Goal: Task Accomplishment & Management: Manage account settings

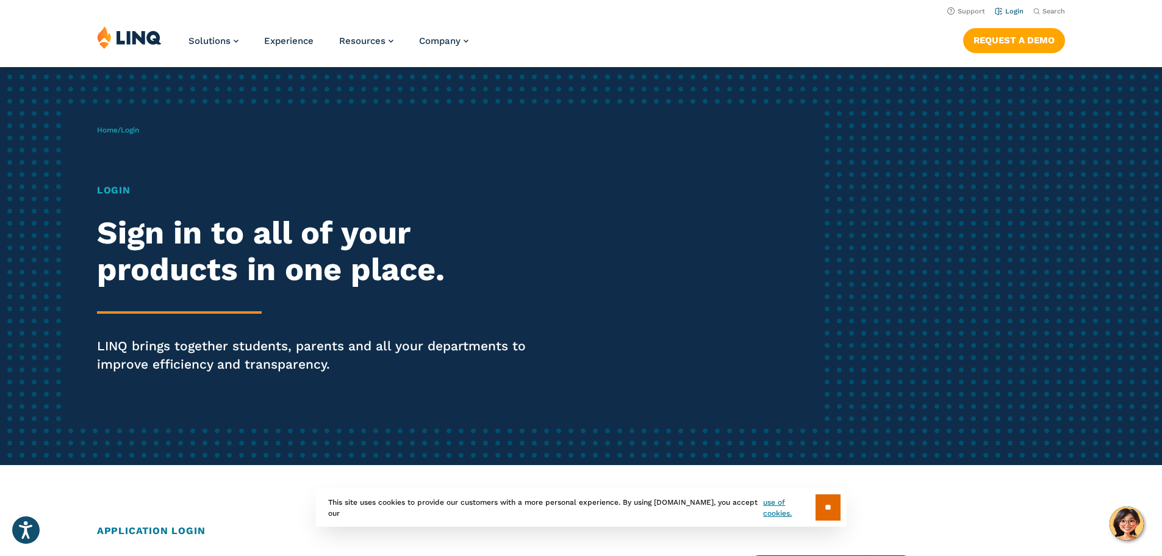
click at [1011, 10] on link "Login" at bounding box center [1009, 11] width 29 height 8
click at [821, 508] on input "**" at bounding box center [828, 507] width 25 height 26
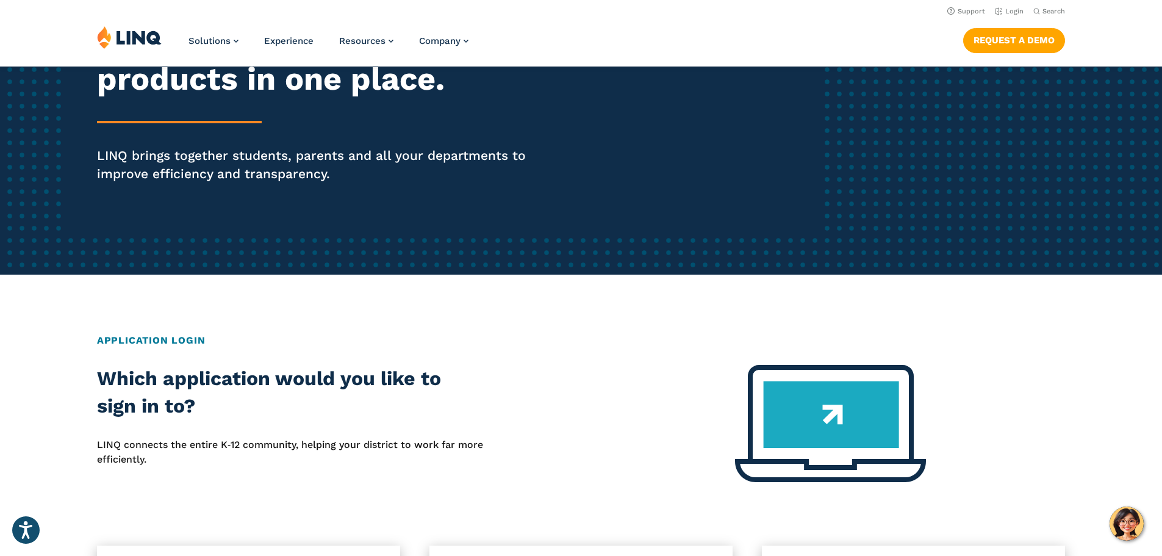
scroll to position [183, 0]
